Goal: Book appointment/travel/reservation

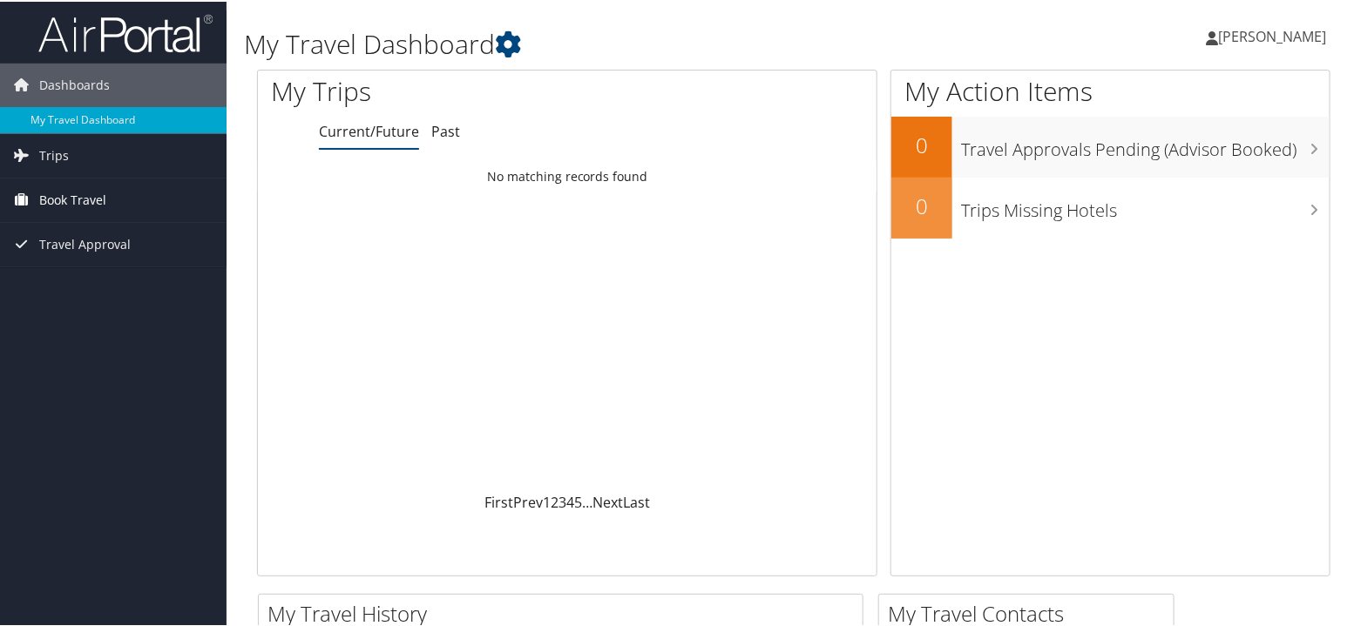
click at [58, 197] on span "Book Travel" at bounding box center [72, 199] width 67 height 44
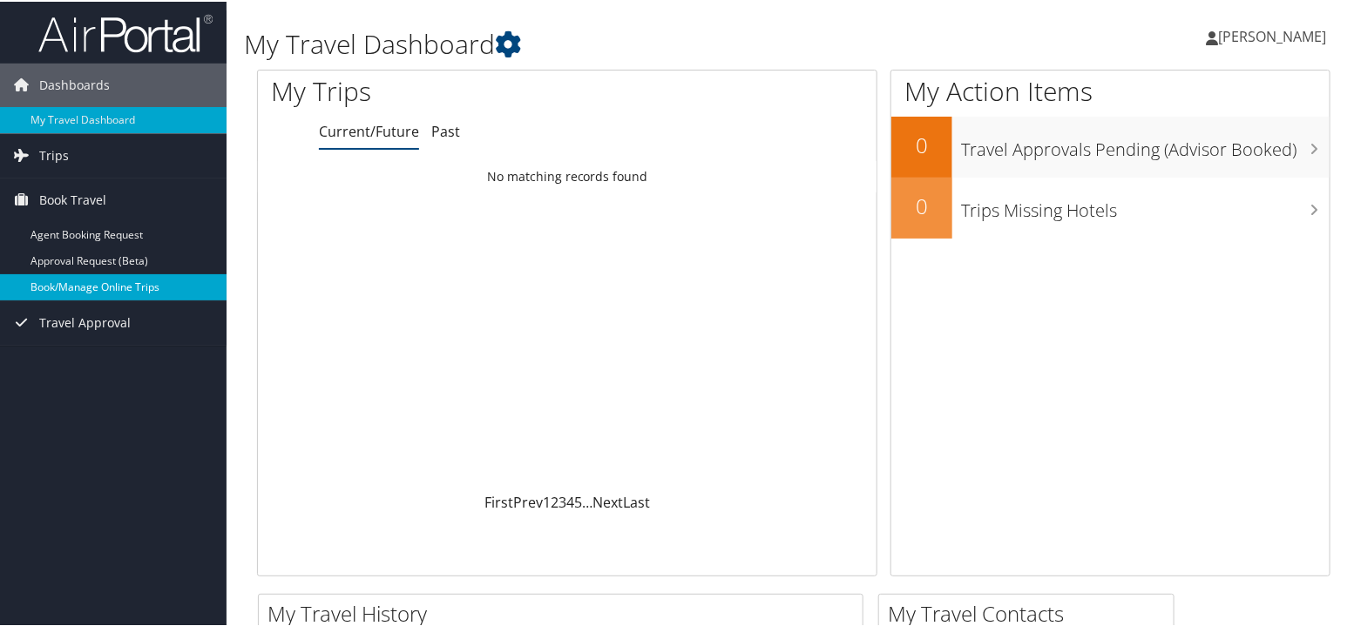
click at [91, 282] on link "Book/Manage Online Trips" at bounding box center [113, 286] width 227 height 26
